Goal: Transaction & Acquisition: Purchase product/service

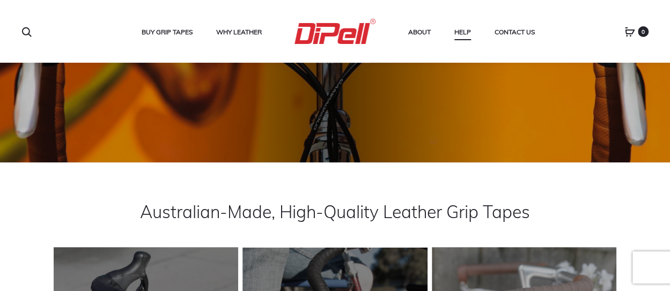
scroll to position [128, 0]
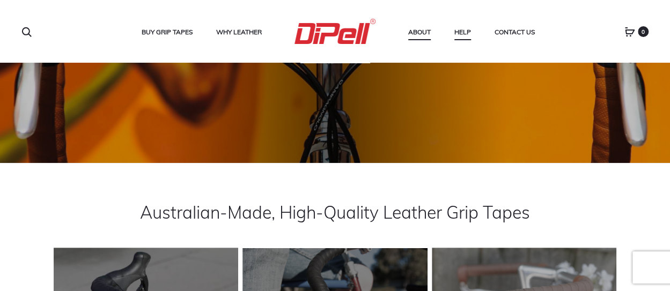
click at [411, 31] on link "About" at bounding box center [419, 32] width 23 height 14
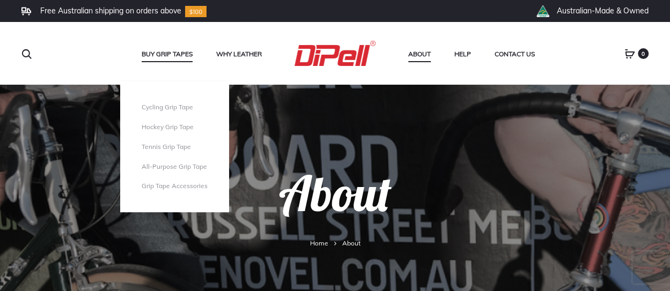
click at [164, 52] on link "Buy Grip Tapes" at bounding box center [167, 54] width 51 height 14
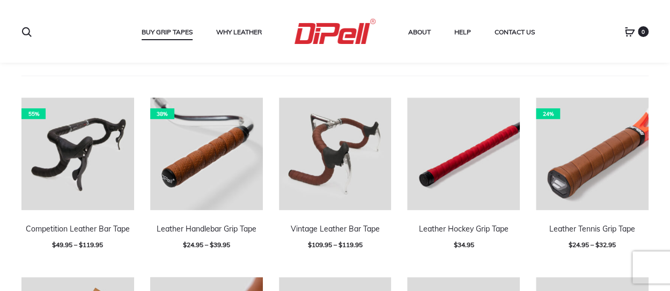
scroll to position [317, 0]
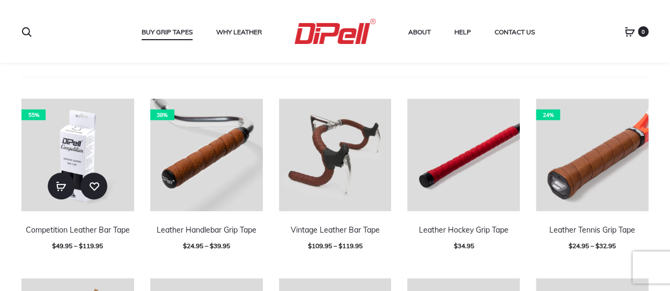
click at [83, 150] on img at bounding box center [77, 155] width 113 height 113
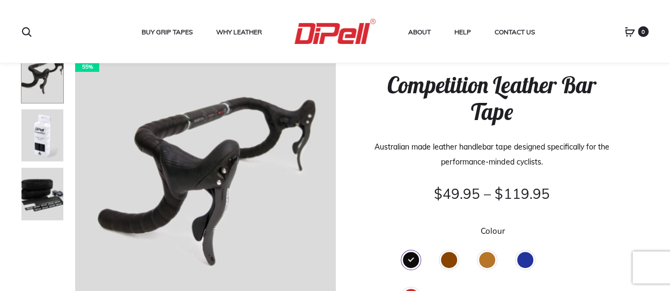
scroll to position [85, 0]
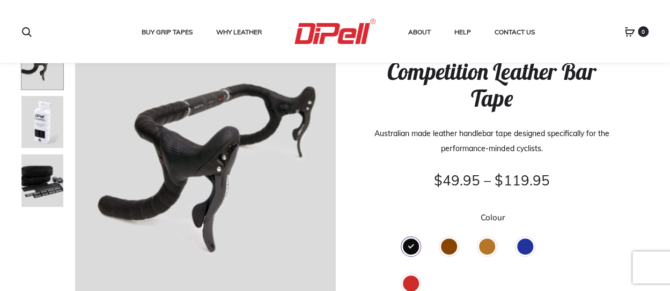
click at [447, 246] on div "Brown" at bounding box center [449, 247] width 16 height 16
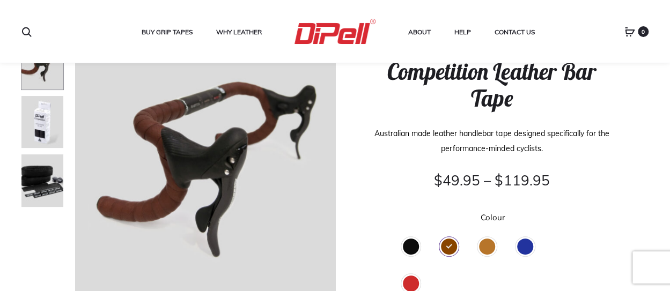
click at [485, 246] on div "Tan" at bounding box center [487, 247] width 16 height 16
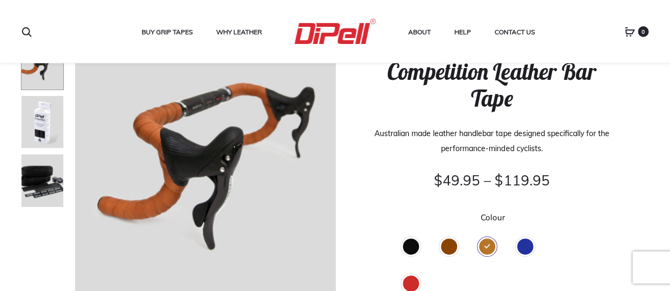
click at [524, 243] on div "Blue" at bounding box center [525, 247] width 16 height 16
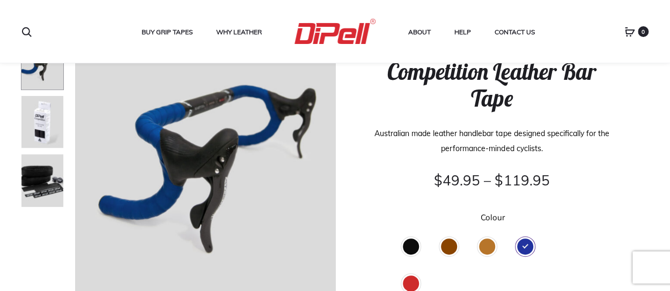
scroll to position [104, 0]
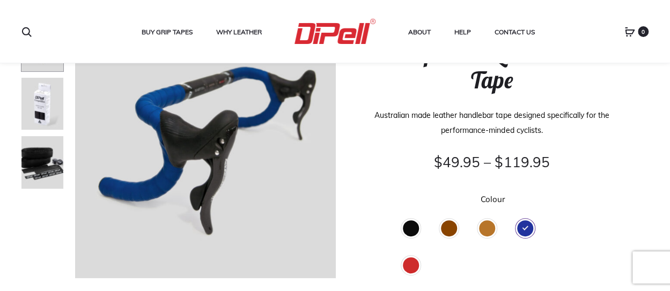
click at [414, 266] on div "Red" at bounding box center [411, 266] width 16 height 16
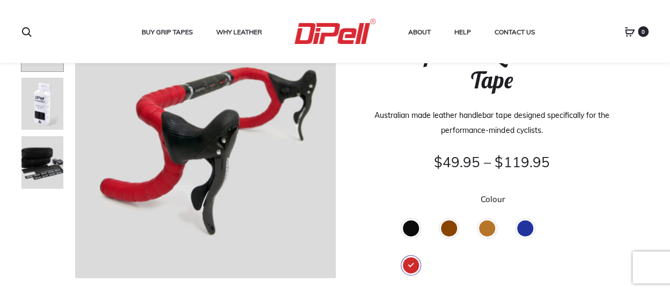
click at [524, 227] on div "Blue" at bounding box center [525, 229] width 16 height 16
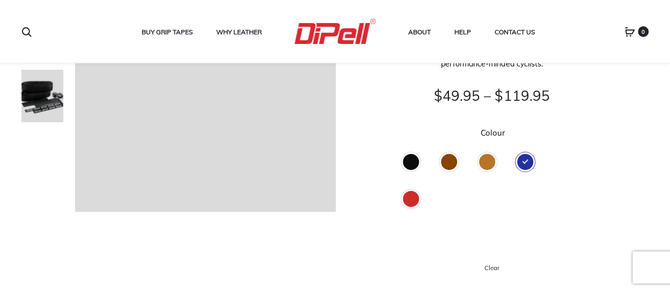
scroll to position [0, 0]
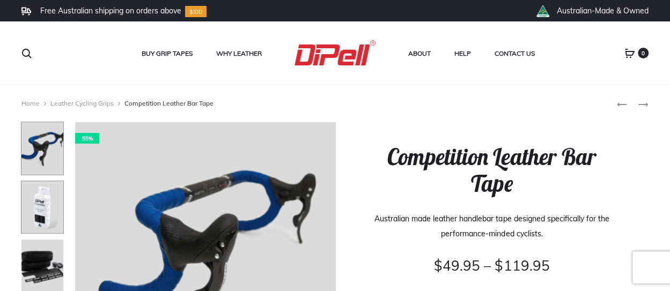
click at [35, 212] on img at bounding box center [42, 208] width 43 height 54
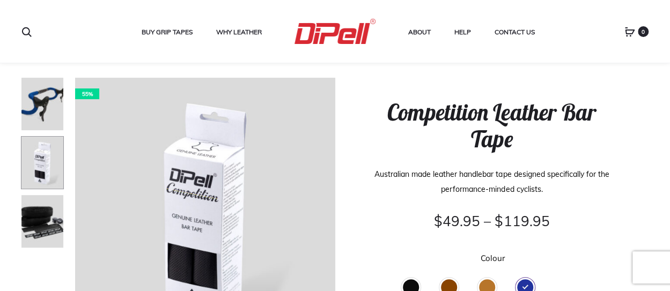
scroll to position [55, 0]
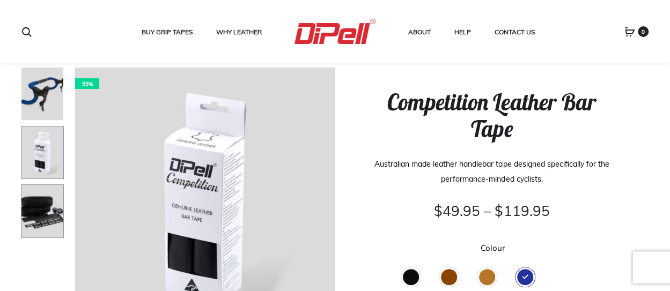
click at [35, 210] on img at bounding box center [42, 212] width 43 height 54
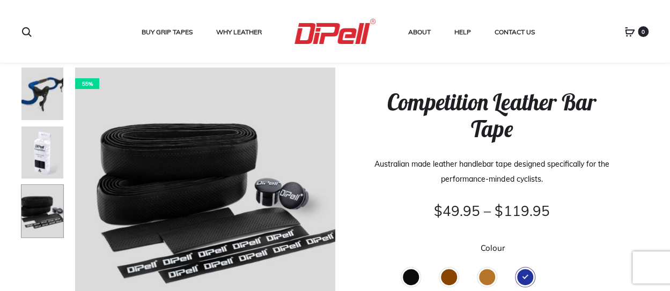
scroll to position [97, 0]
